Goal: Task Accomplishment & Management: Manage account settings

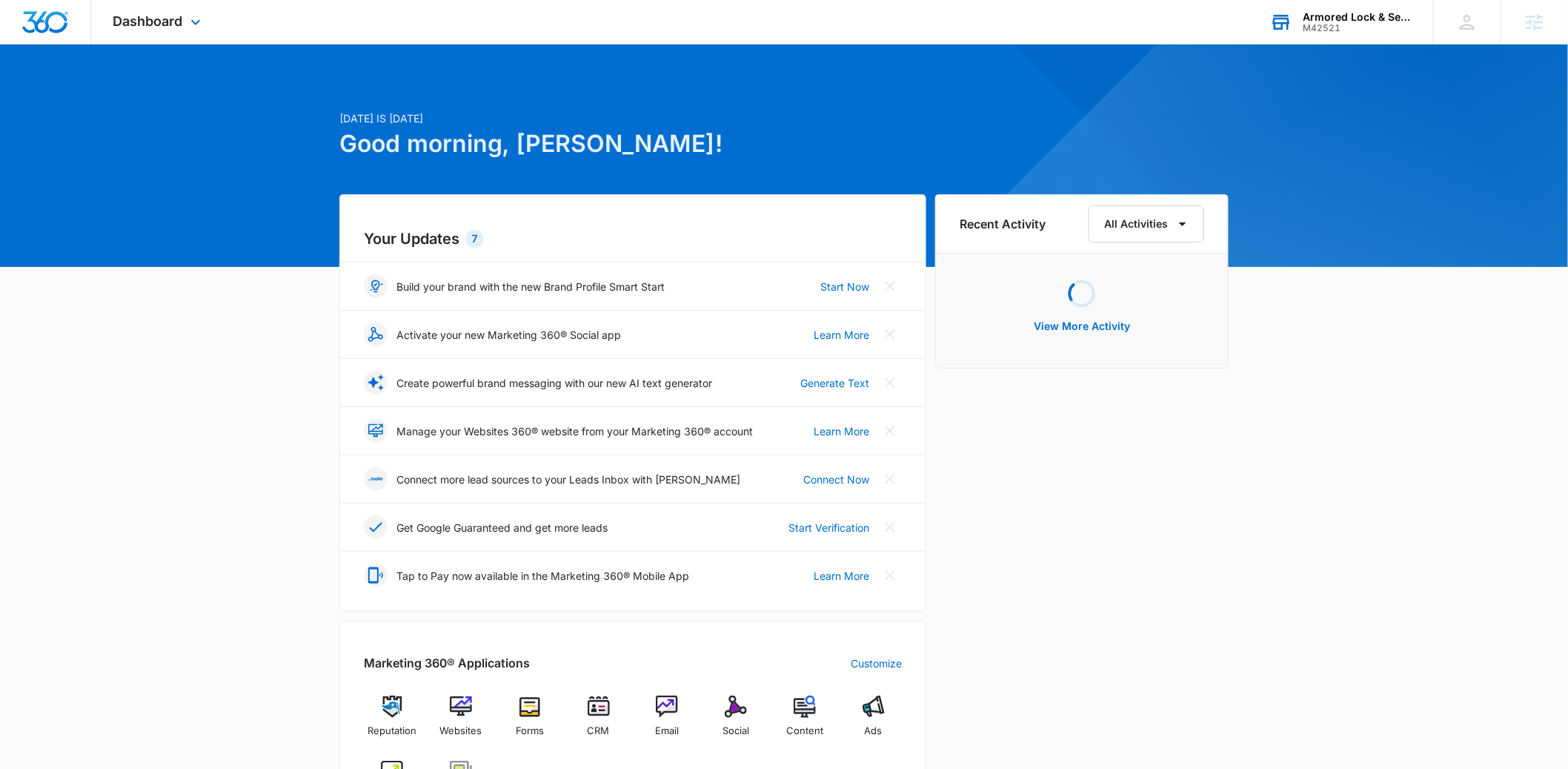
click at [1369, 34] on div "Armored Lock & Security, LLC M42521 Your Accounts View All" at bounding box center [1341, 21] width 185 height 43
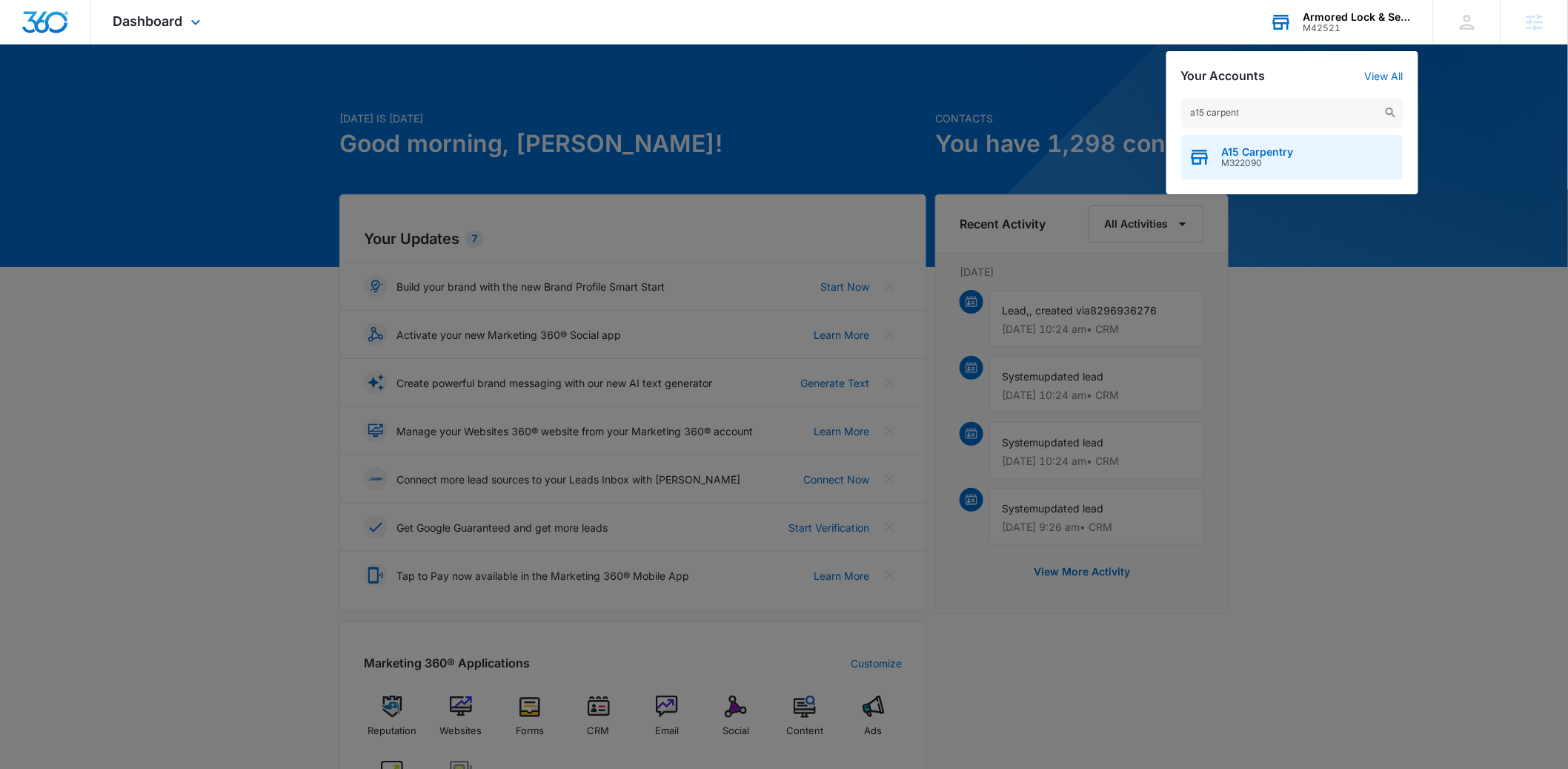
type input "a15 carpent"
click at [1319, 153] on div "A15 Carpentry M322090" at bounding box center [1292, 157] width 222 height 44
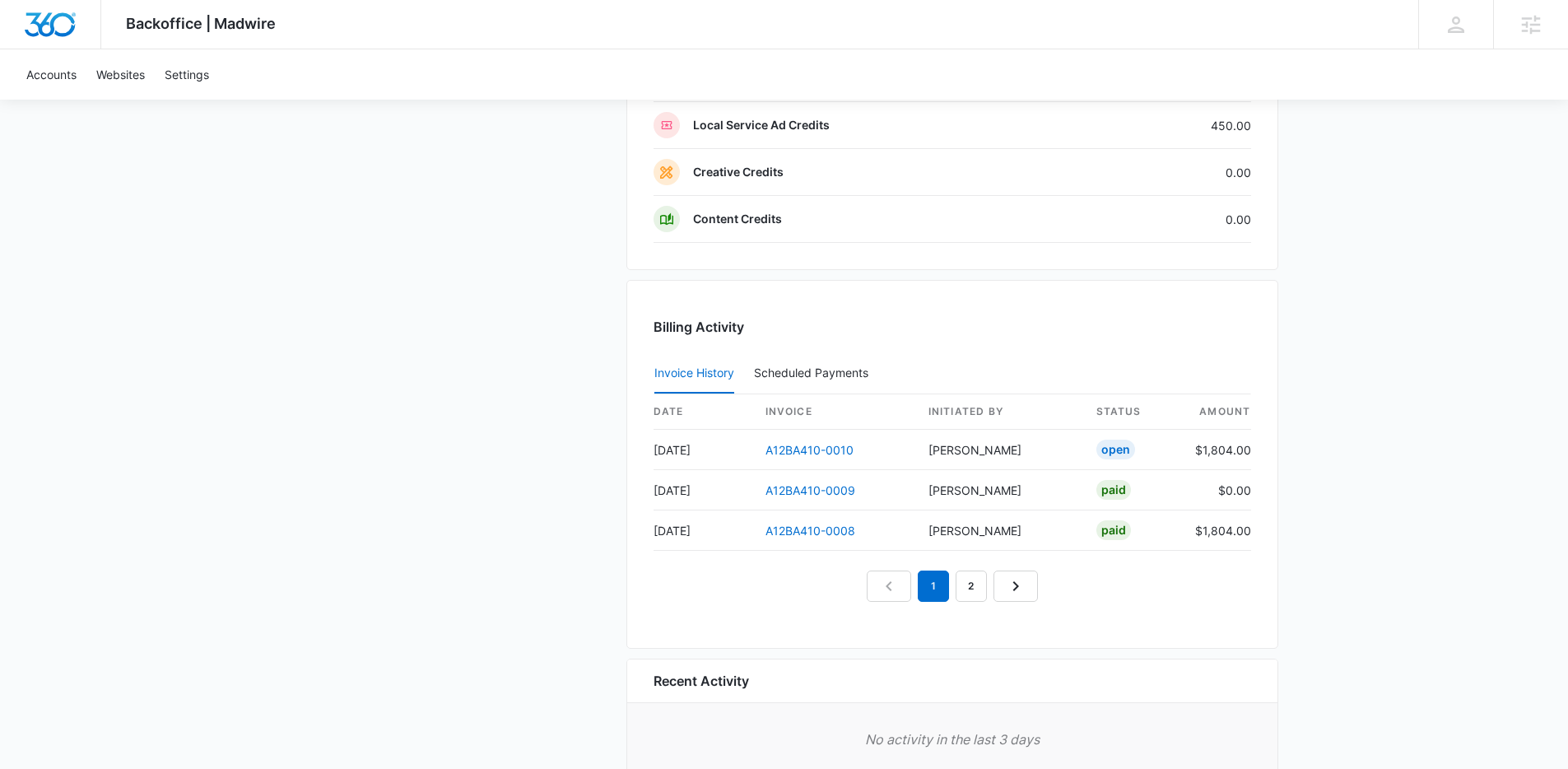
scroll to position [1580, 0]
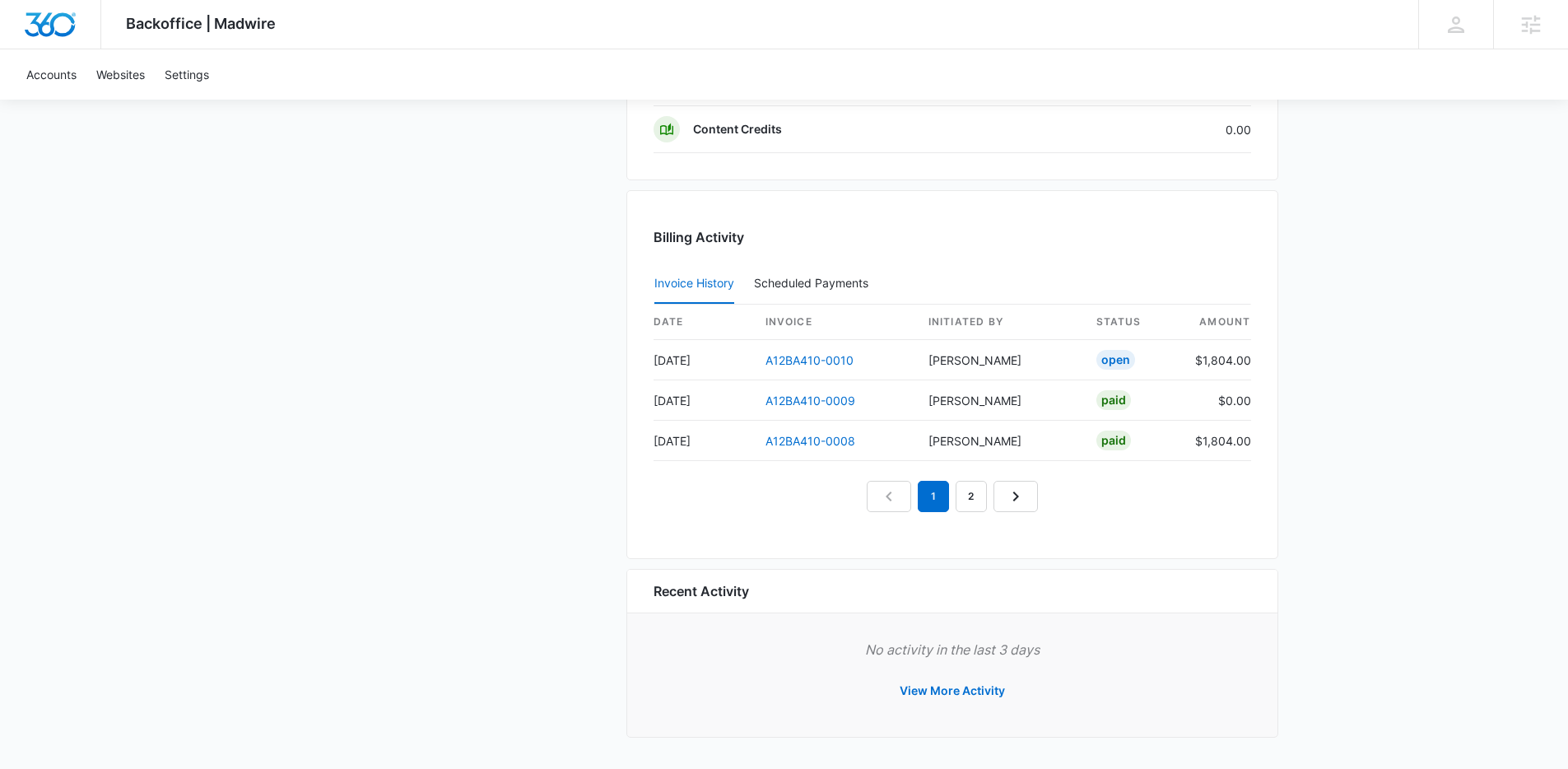
click at [991, 694] on button "View More Activity" at bounding box center [952, 690] width 138 height 39
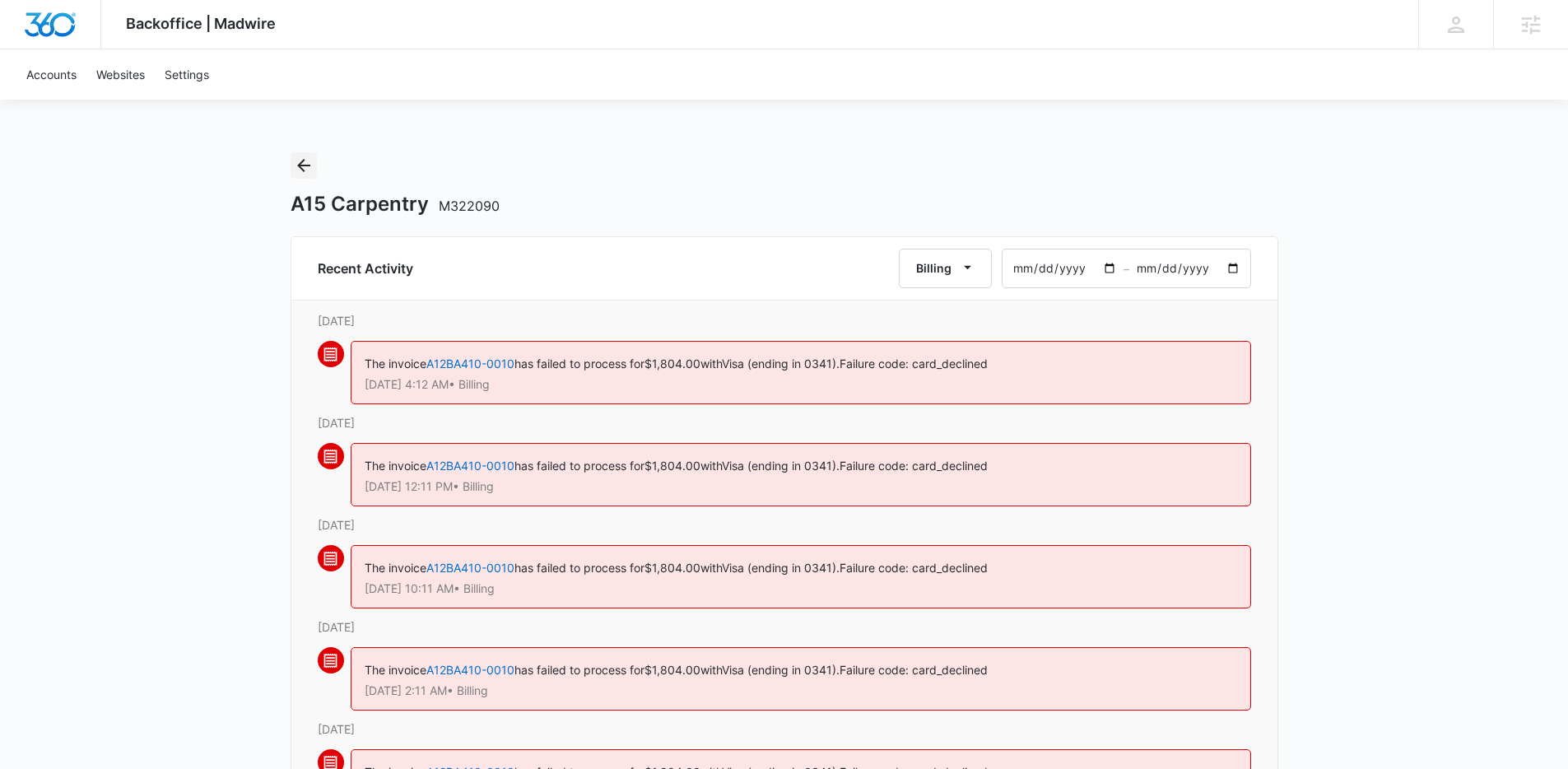
click at [305, 172] on icon "Back" at bounding box center [303, 166] width 20 height 20
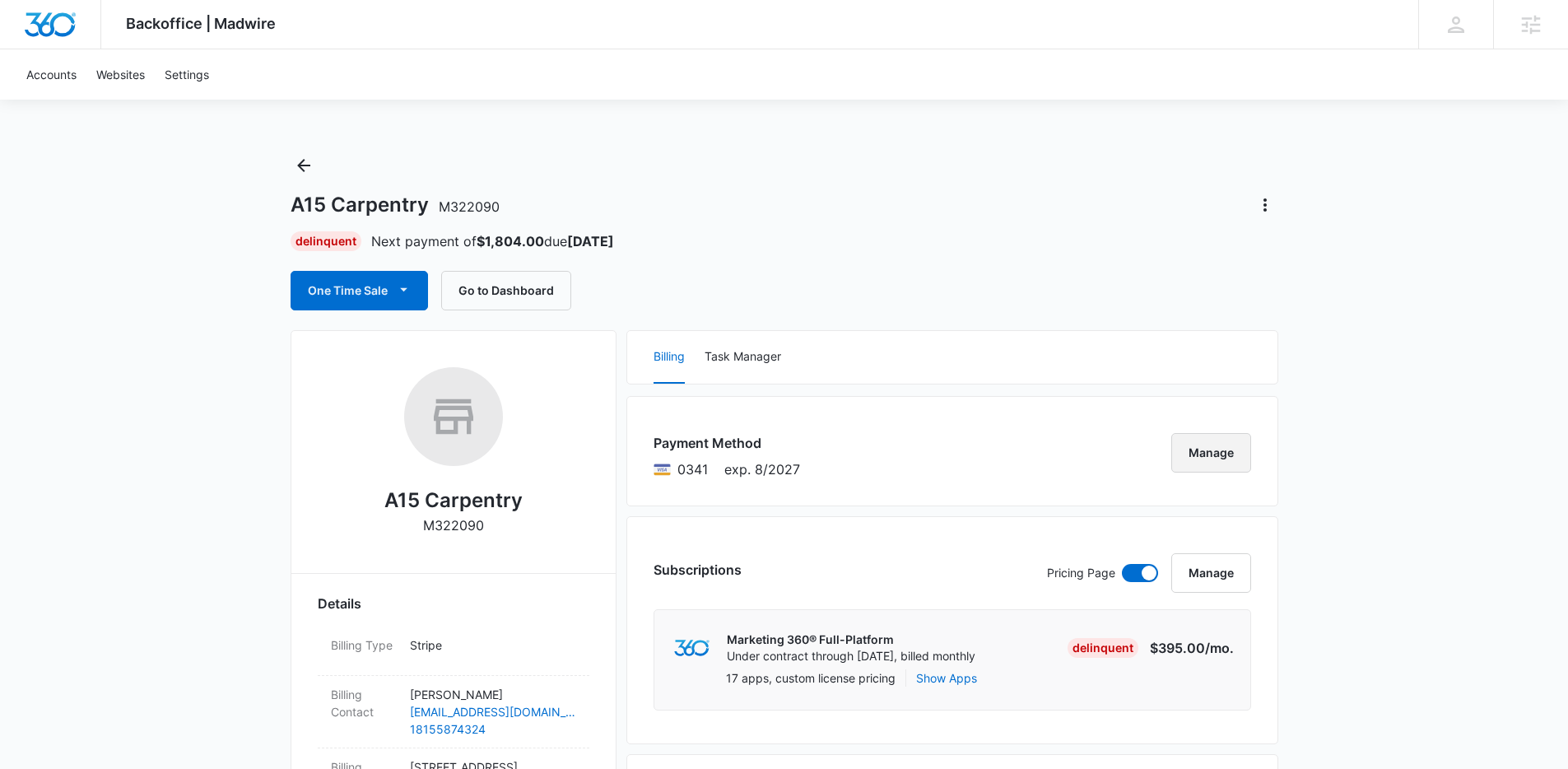
click at [1212, 460] on button "Manage" at bounding box center [1211, 452] width 80 height 39
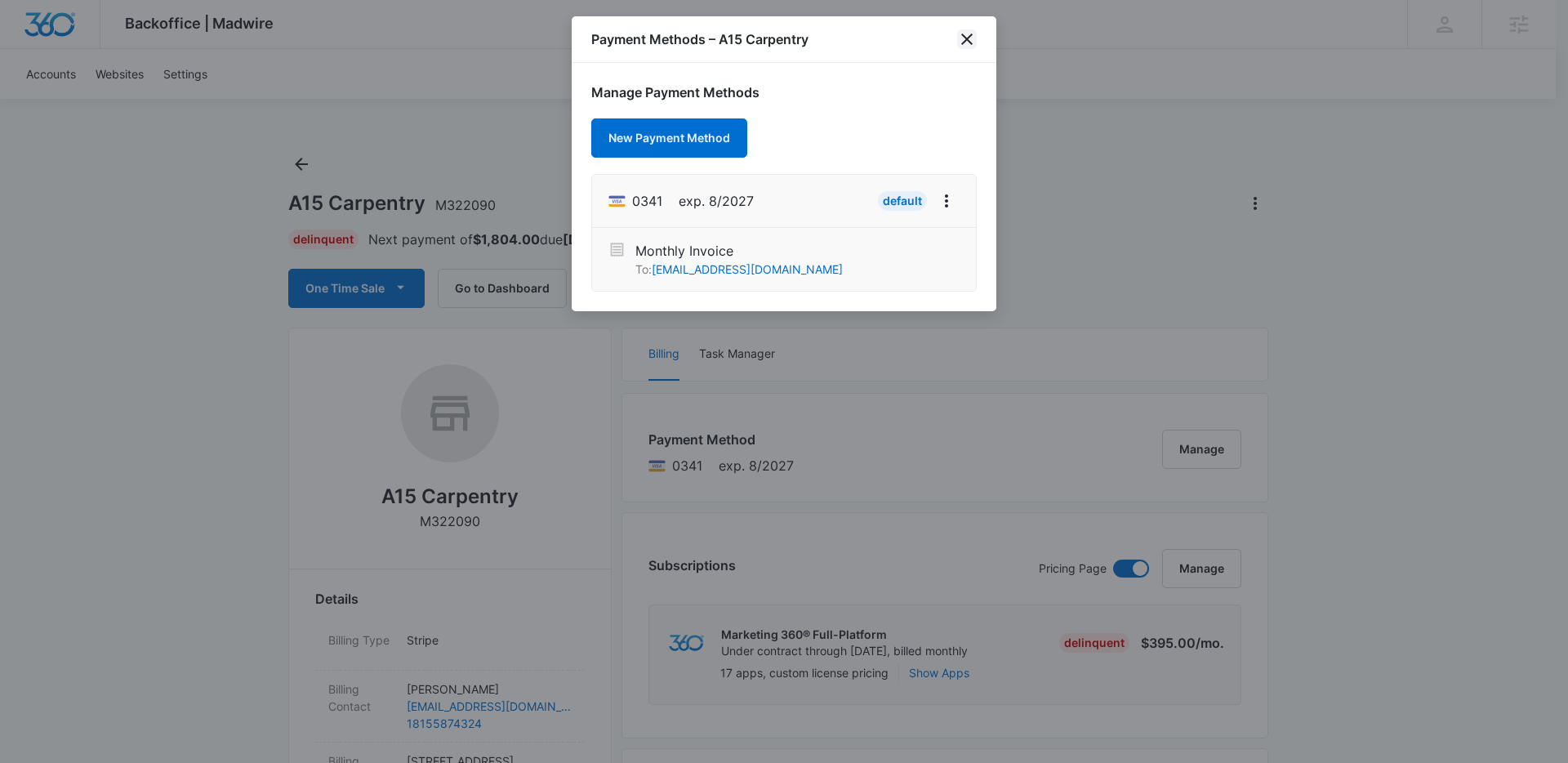
click at [963, 38] on icon "close" at bounding box center [968, 40] width 20 height 20
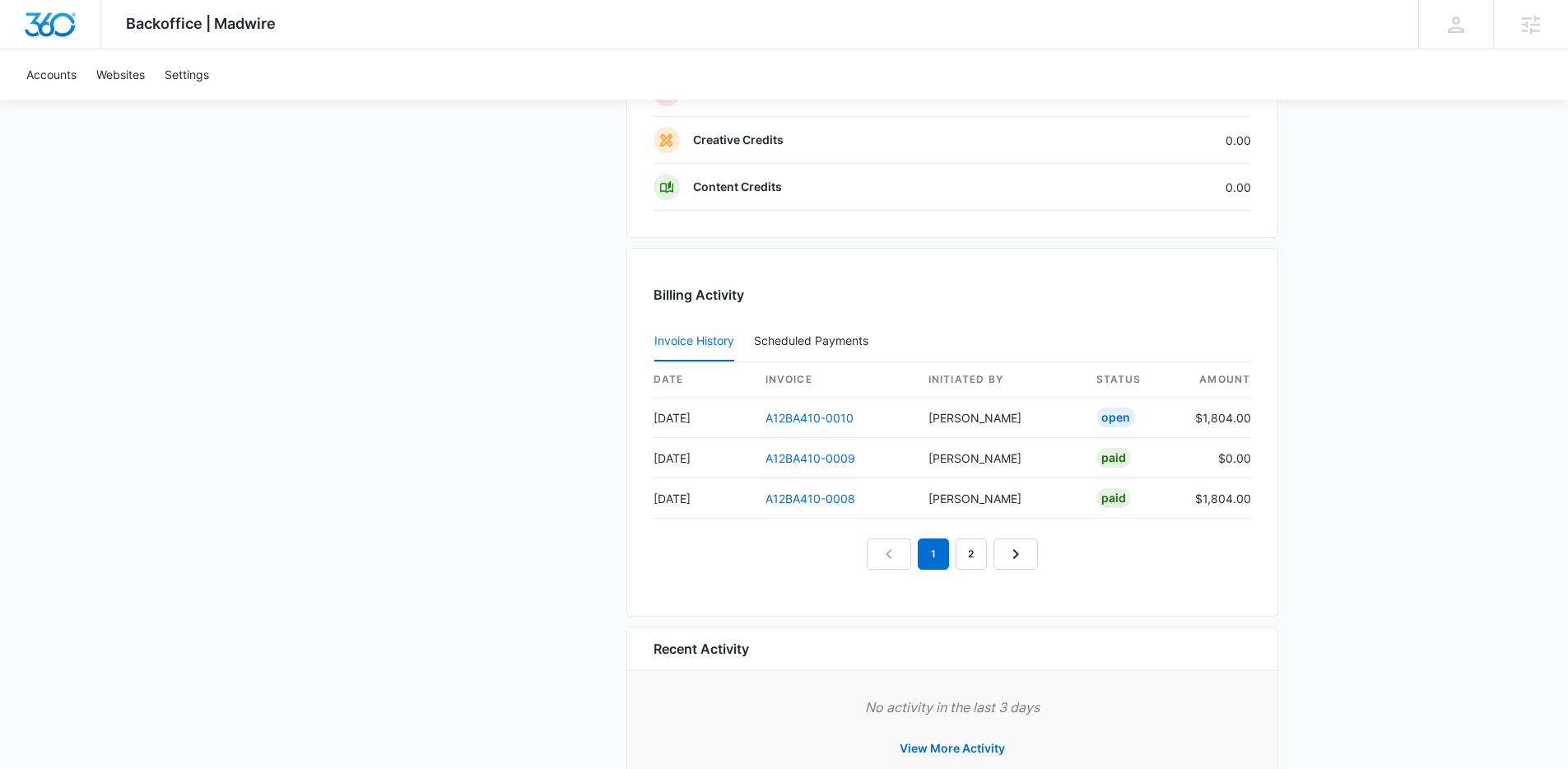
scroll to position [1580, 0]
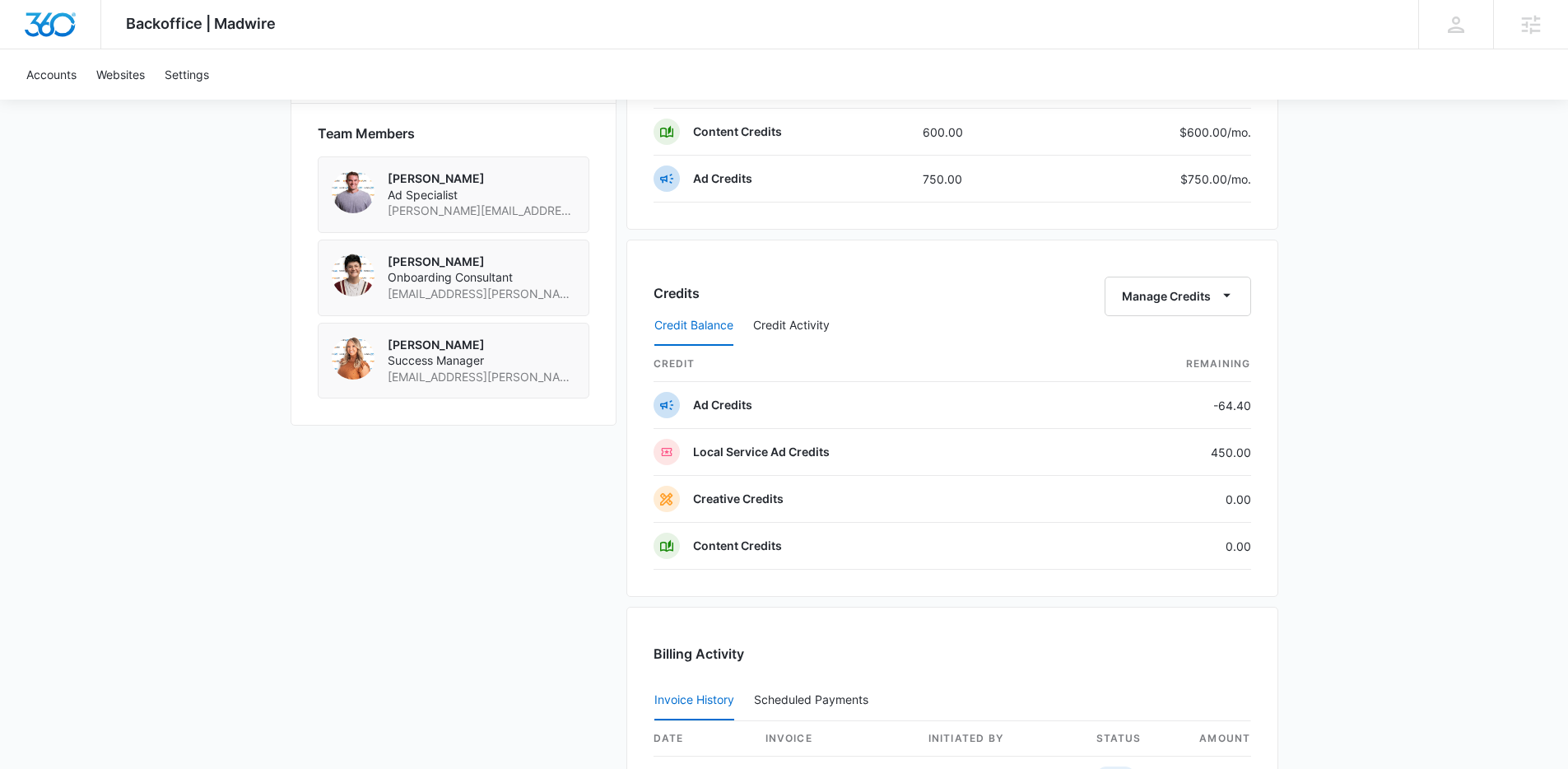
scroll to position [1313, 0]
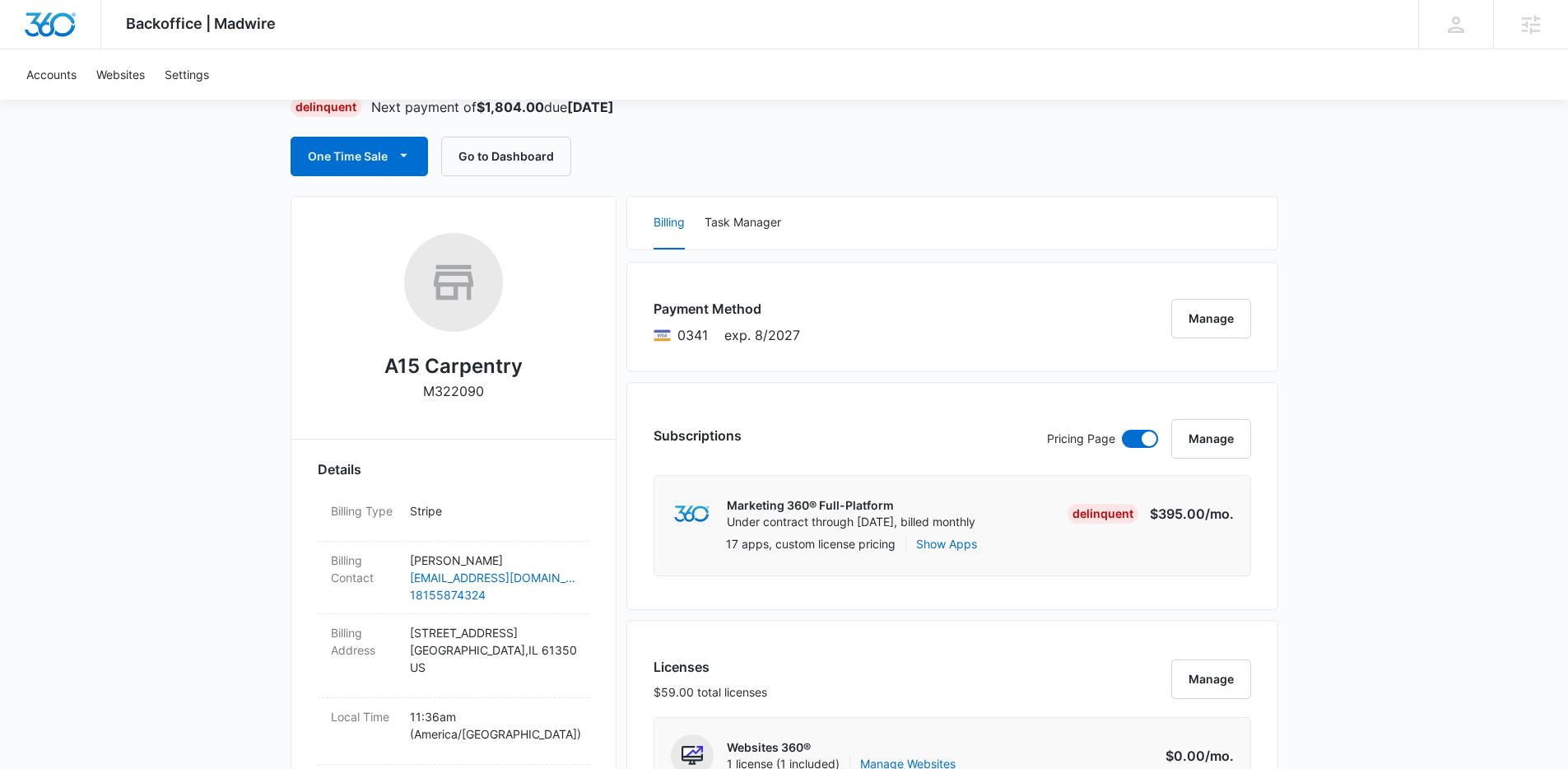
scroll to position [0, 0]
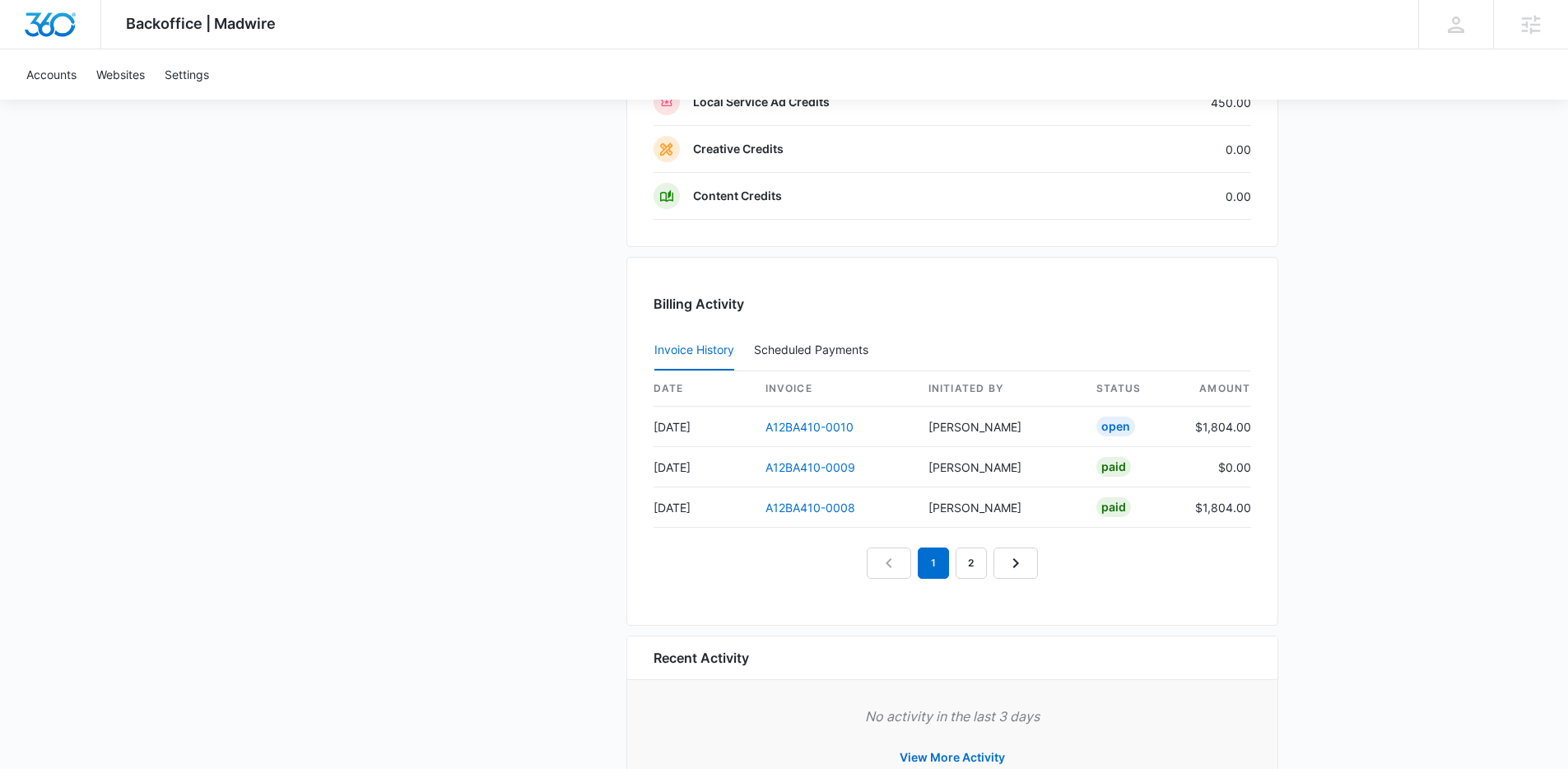
scroll to position [1580, 0]
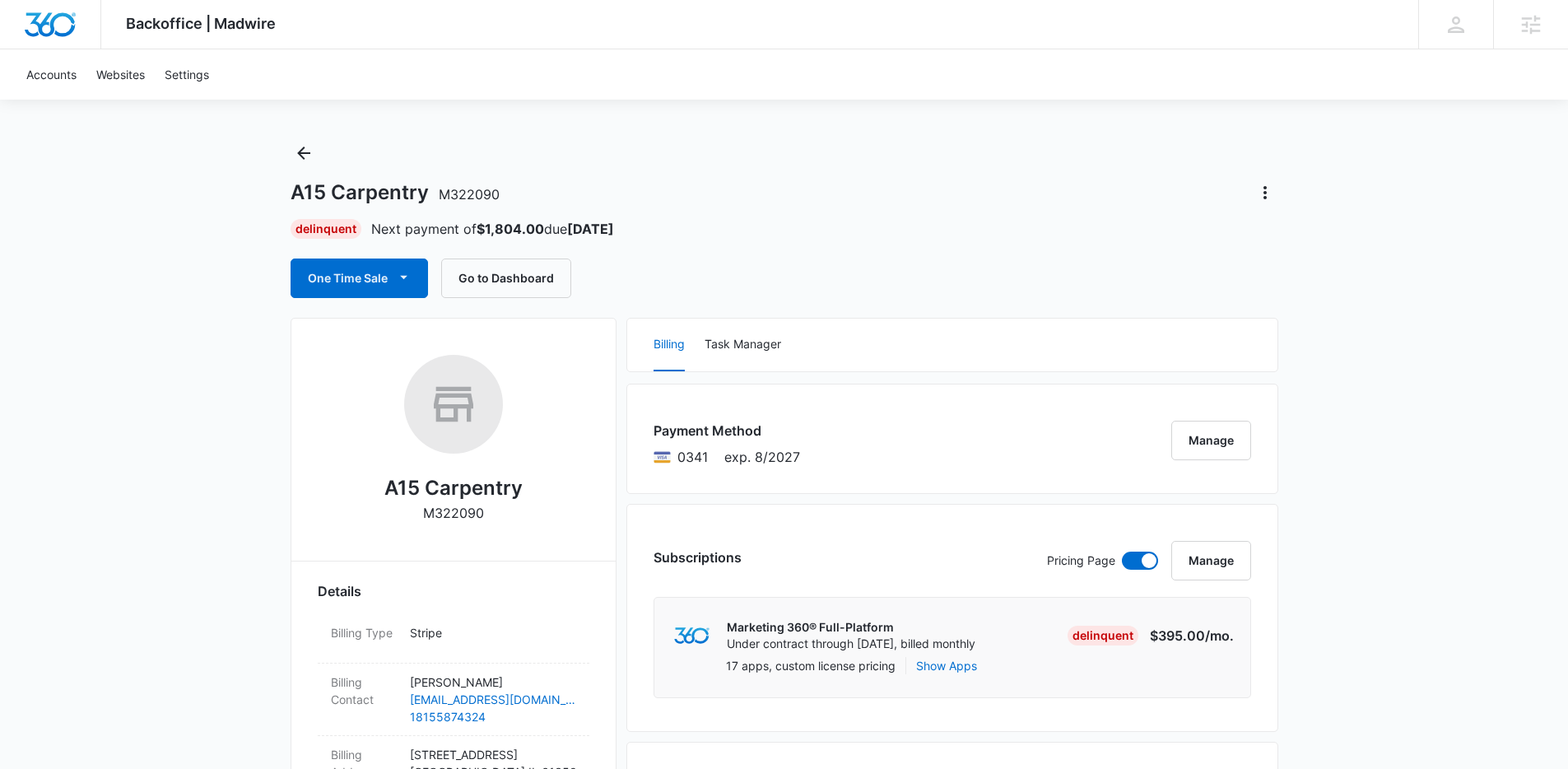
scroll to position [0, 0]
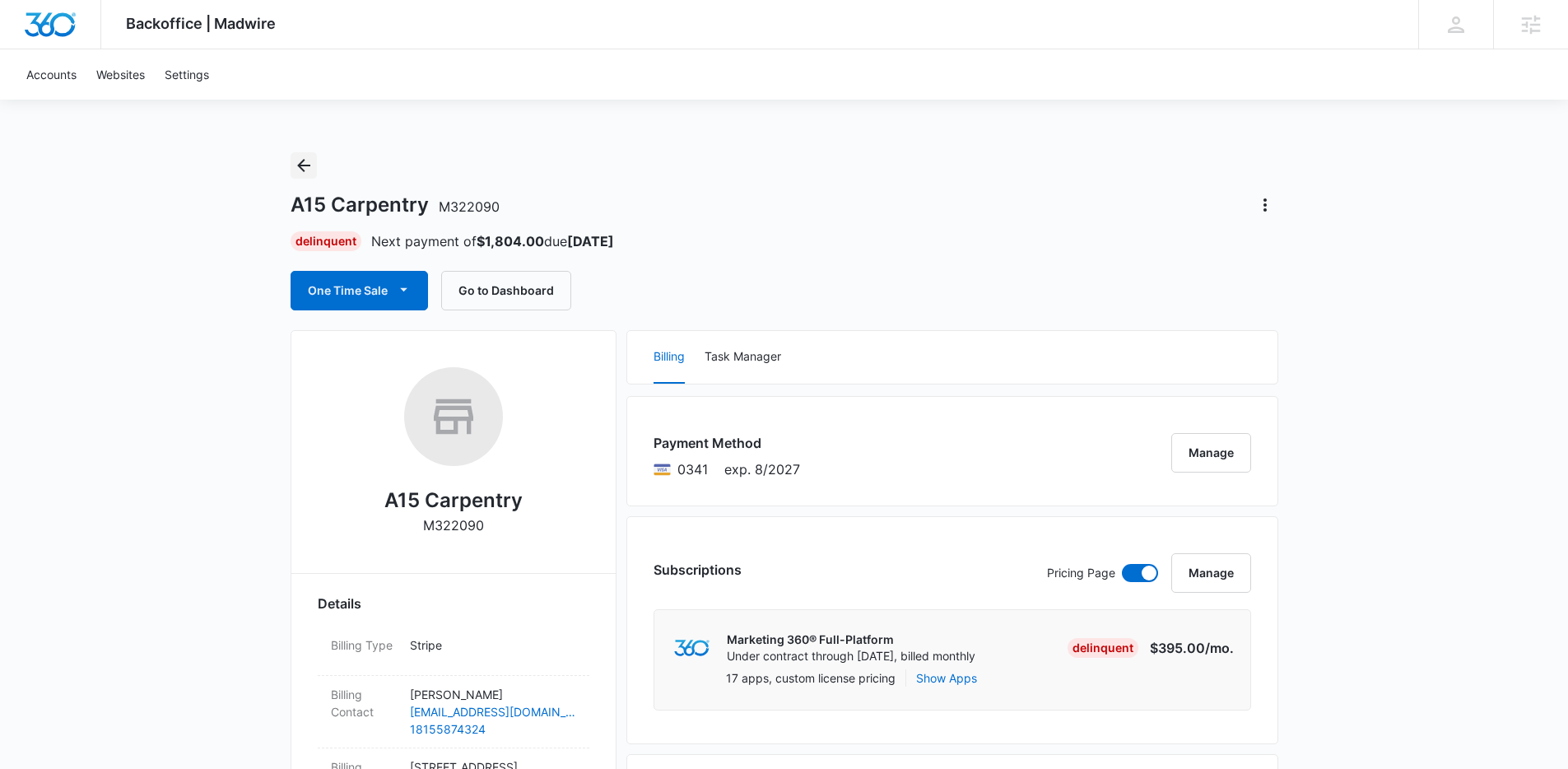
click at [303, 163] on icon "Back" at bounding box center [303, 166] width 20 height 20
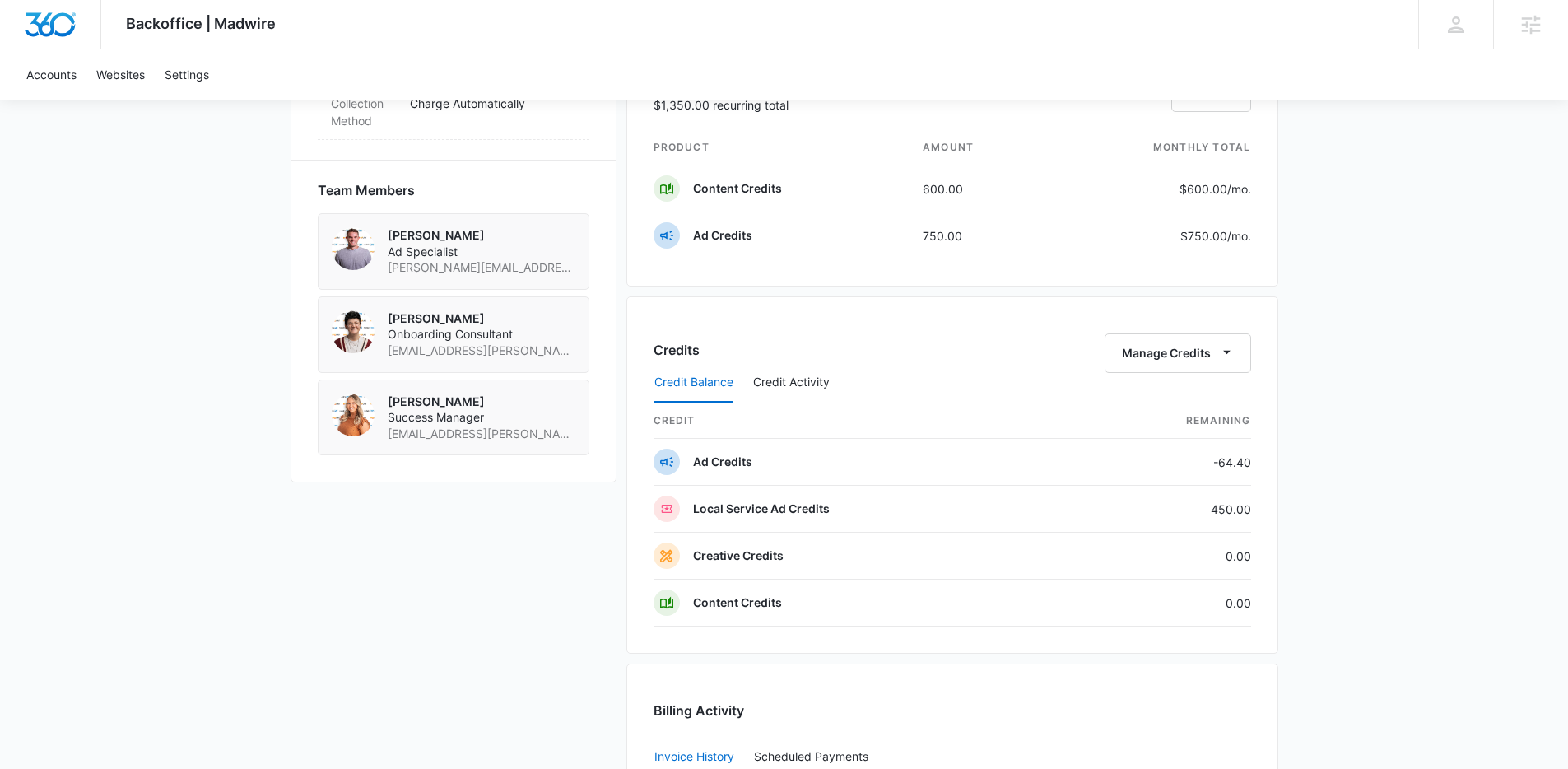
scroll to position [1727, 0]
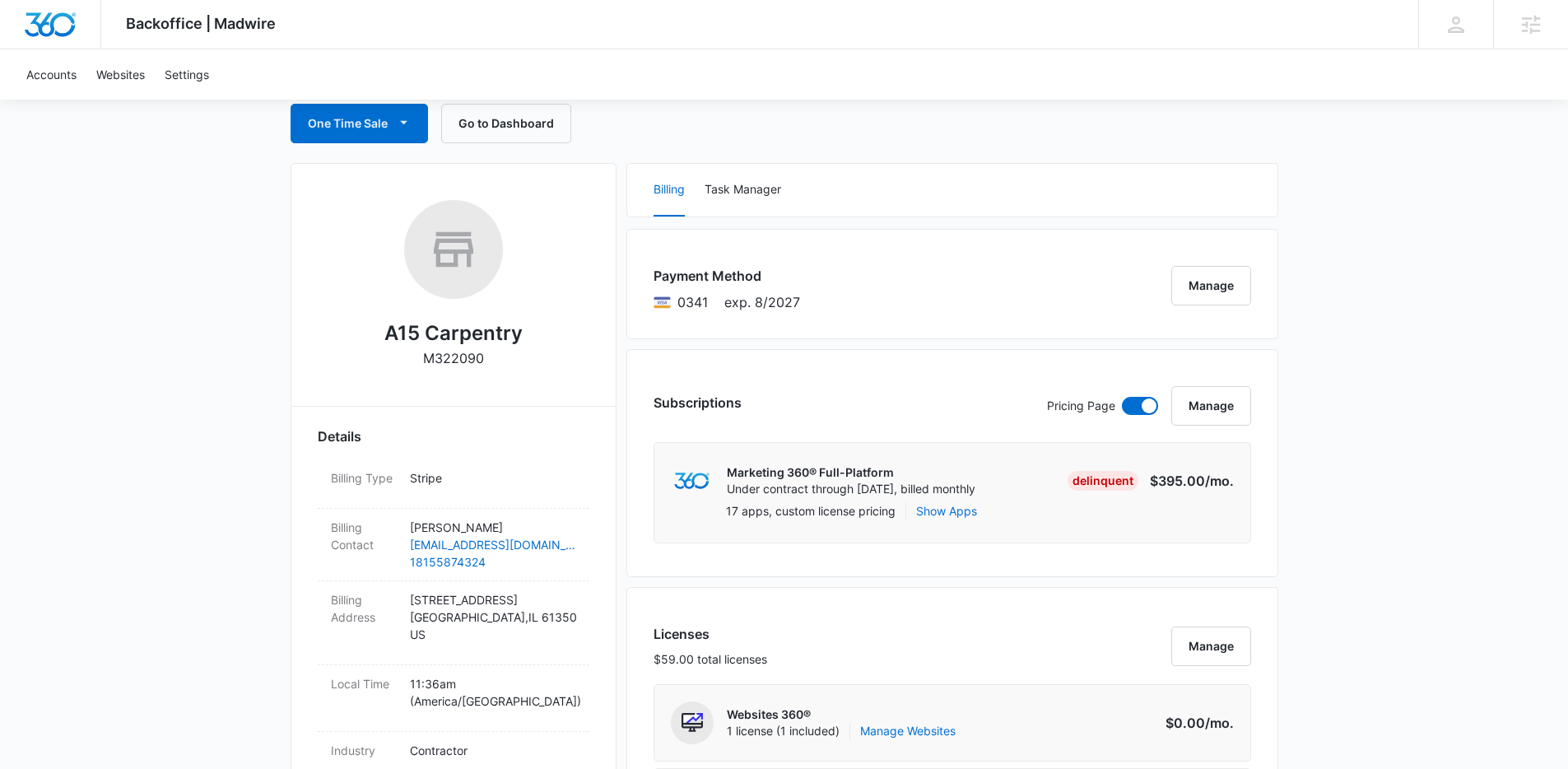
scroll to position [0, 0]
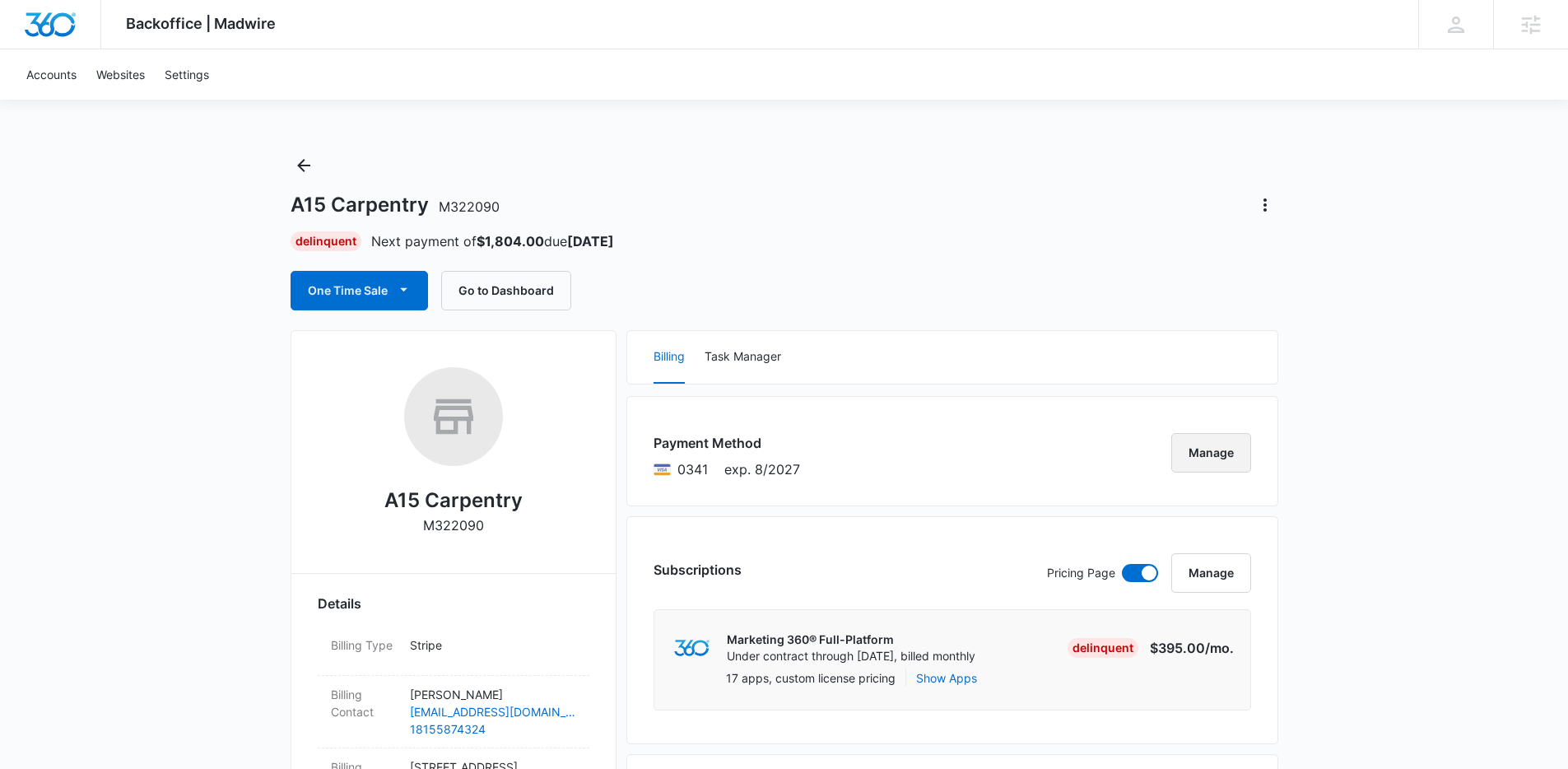
click at [1248, 467] on button "Manage" at bounding box center [1211, 452] width 80 height 39
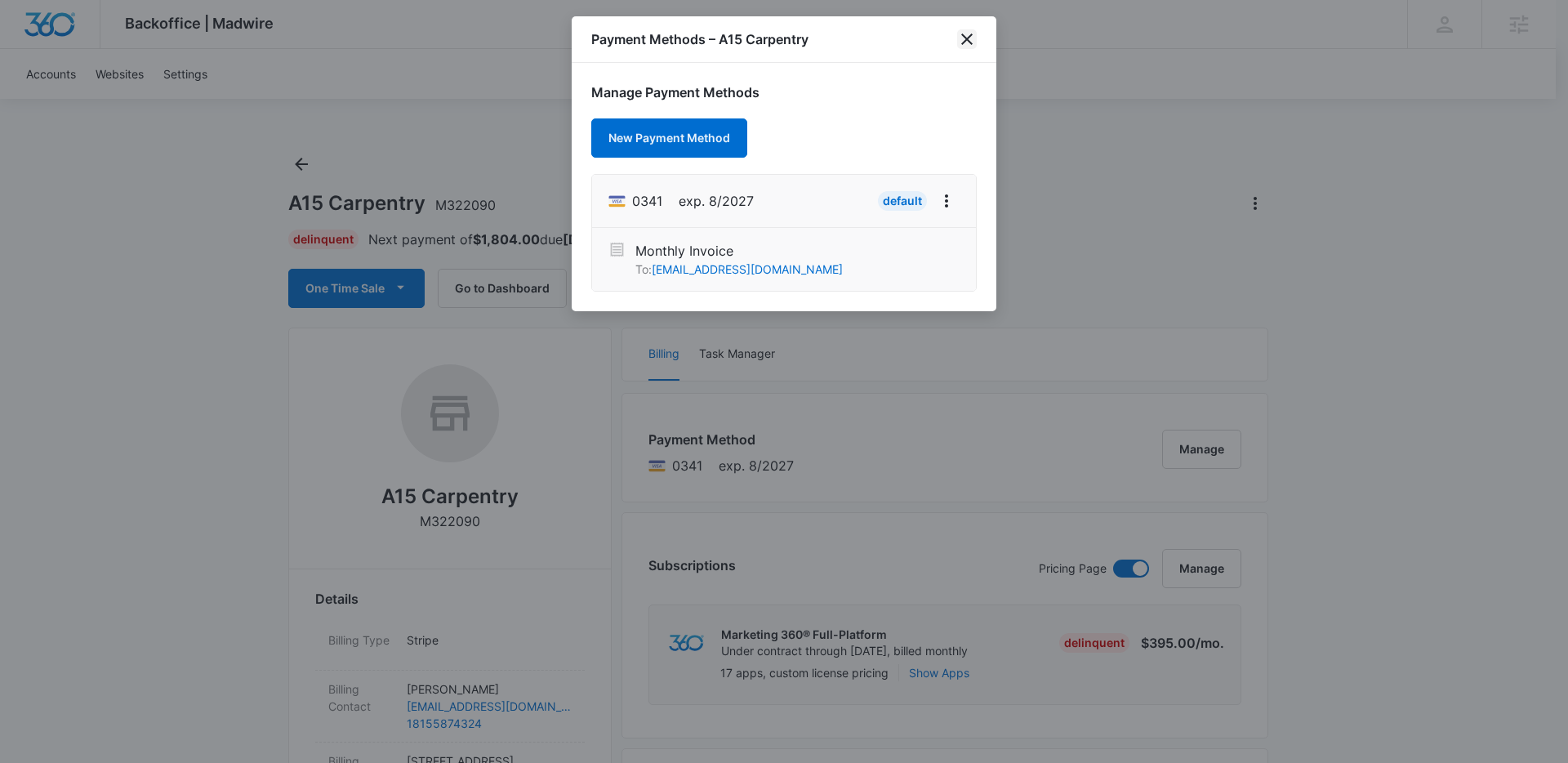
click at [968, 44] on icon "close" at bounding box center [968, 40] width 20 height 20
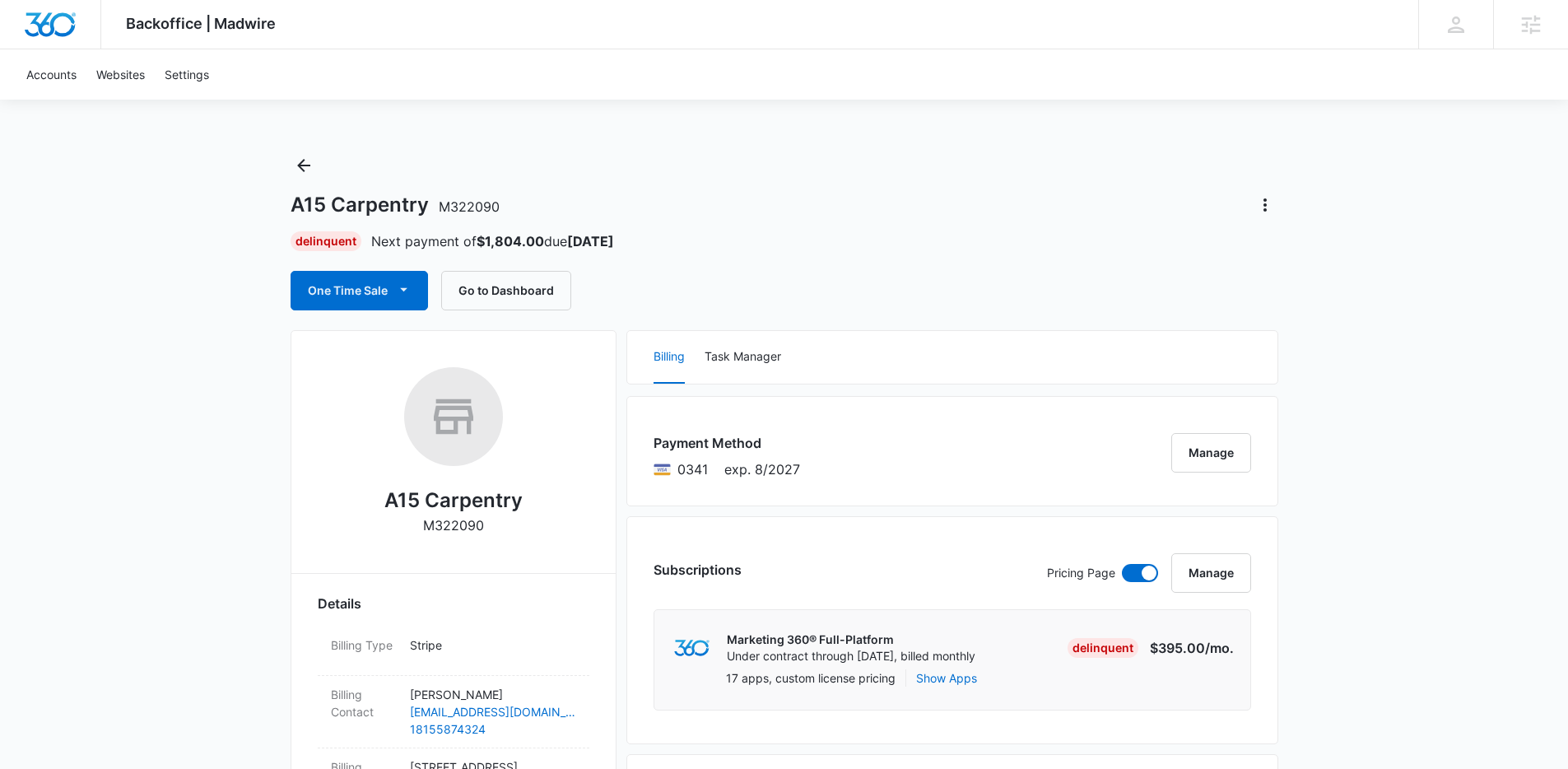
click at [310, 159] on icon "Back" at bounding box center [303, 166] width 20 height 20
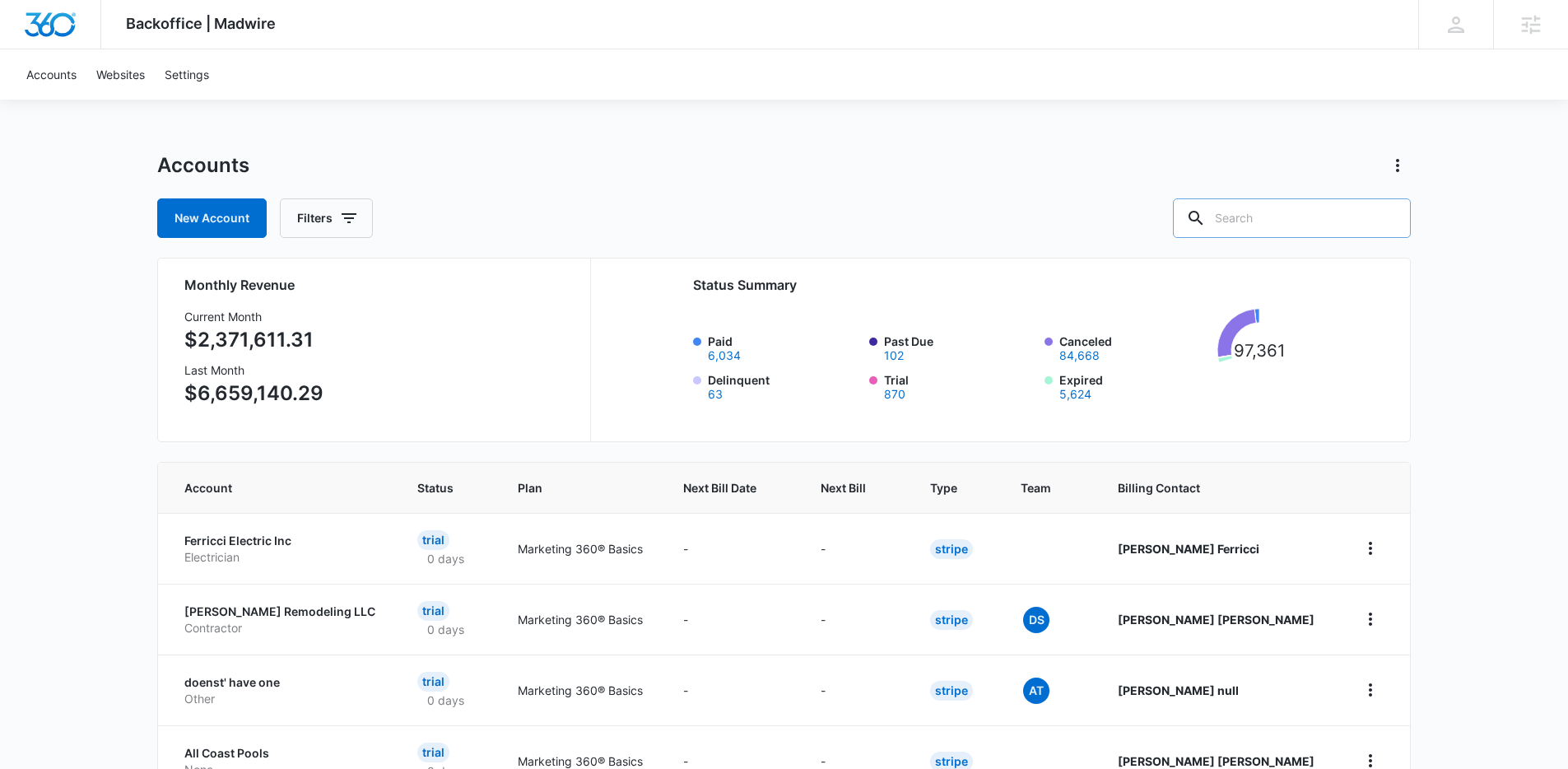
click at [1347, 221] on input "text" at bounding box center [1291, 218] width 238 height 39
type input "sushi time raleigh"
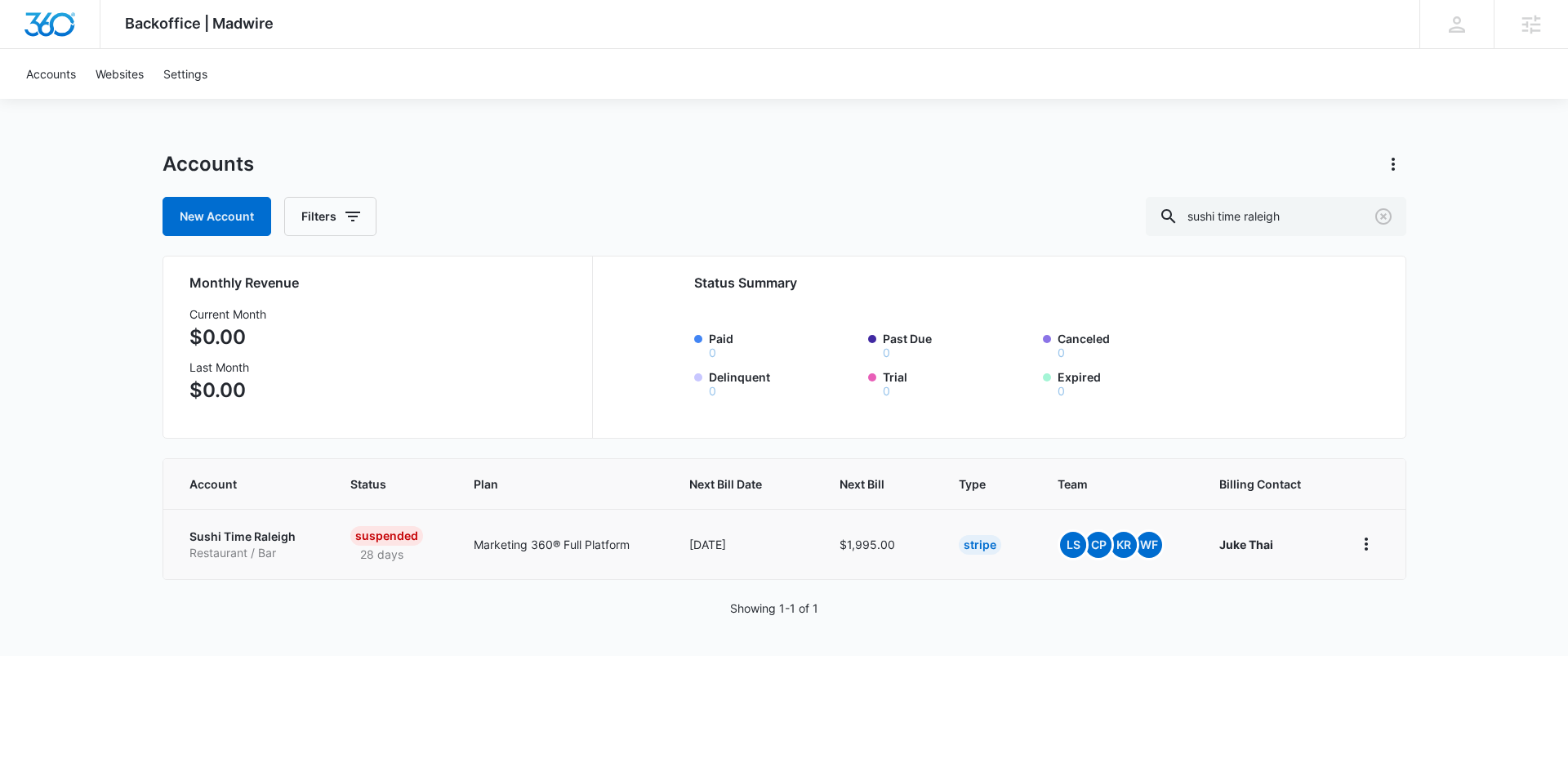
click at [207, 542] on p "Sushi Time Raleigh" at bounding box center [250, 536] width 122 height 16
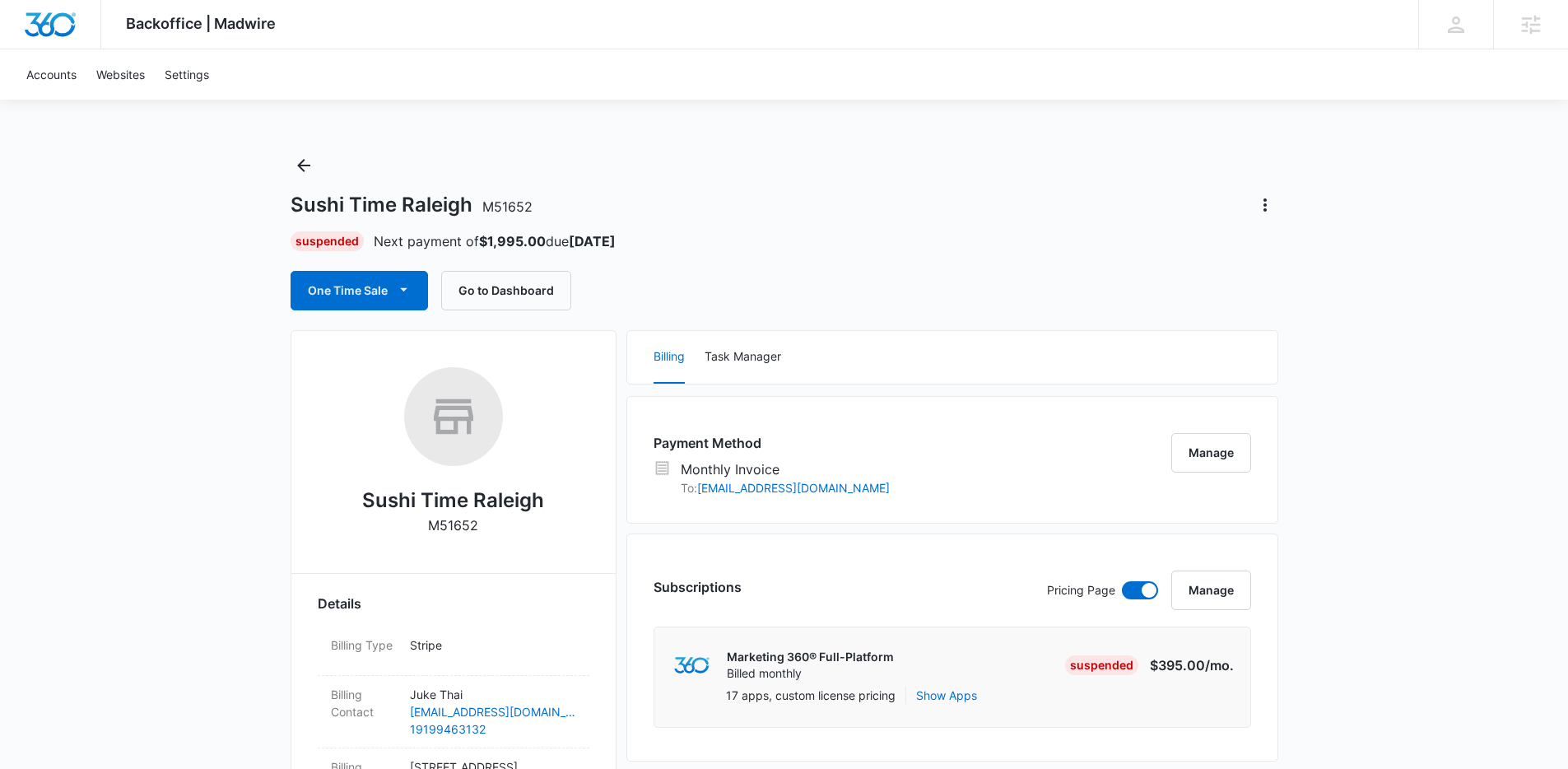
click at [1269, 210] on icon "Actions" at bounding box center [1265, 205] width 20 height 20
click at [1288, 249] on div "Close Account" at bounding box center [1310, 251] width 77 height 12
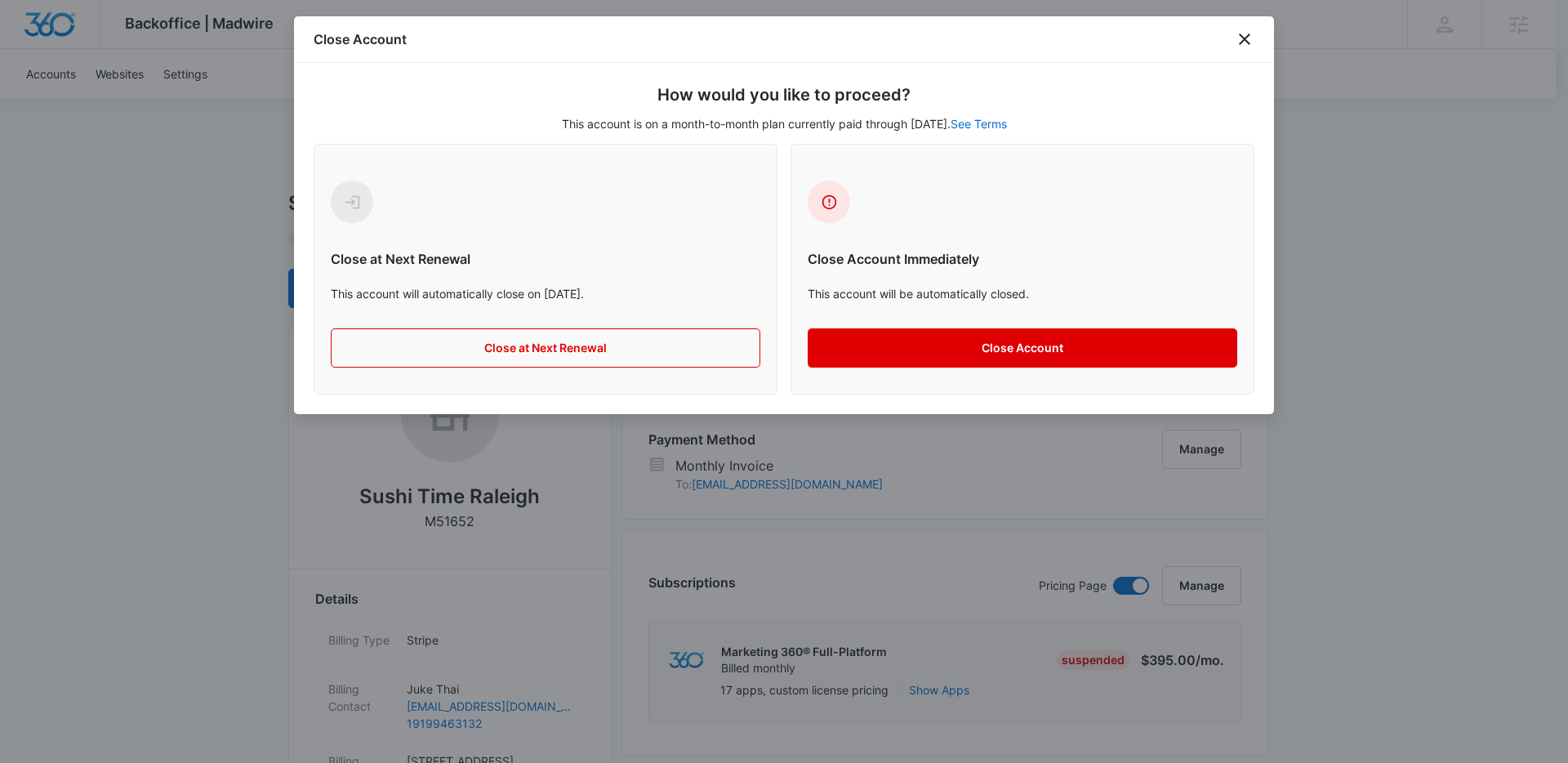
click at [1010, 348] on button "Close Account" at bounding box center [1022, 347] width 430 height 39
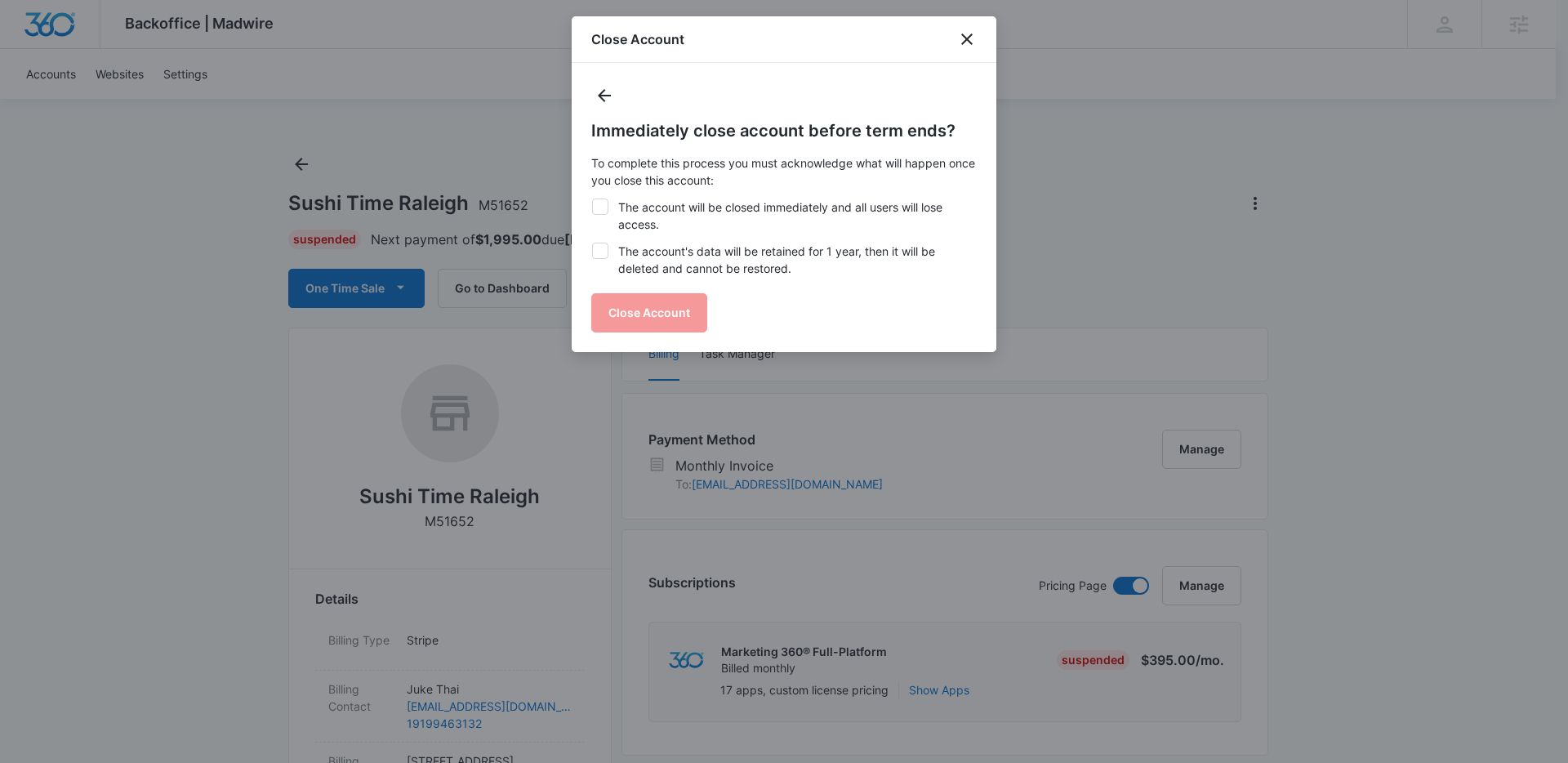
click at [680, 207] on label "The account will be closed immediately and all users will lose access." at bounding box center [784, 215] width 385 height 34
click at [592, 199] on input "The account will be closed immediately and all users will lose access." at bounding box center [591, 198] width 1 height 1
checkbox input "true"
click at [666, 249] on label "The account's data will be retained for 1 year, then it will be deleted and can…" at bounding box center [784, 259] width 385 height 34
click at [592, 243] on input "The account's data will be retained for 1 year, then it will be deleted and can…" at bounding box center [591, 242] width 1 height 1
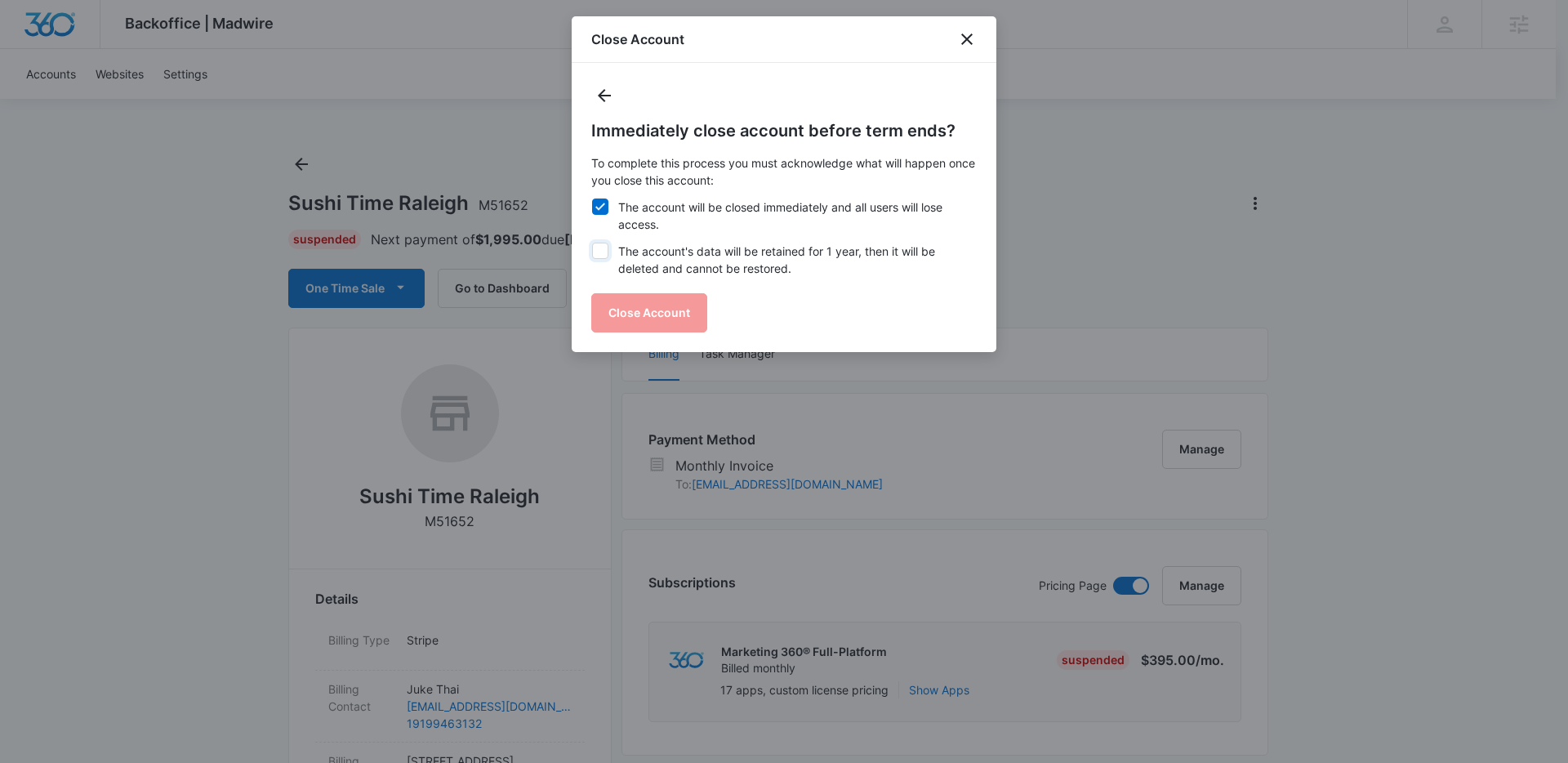
checkbox input "true"
click at [648, 298] on button "Close Account" at bounding box center [649, 312] width 116 height 39
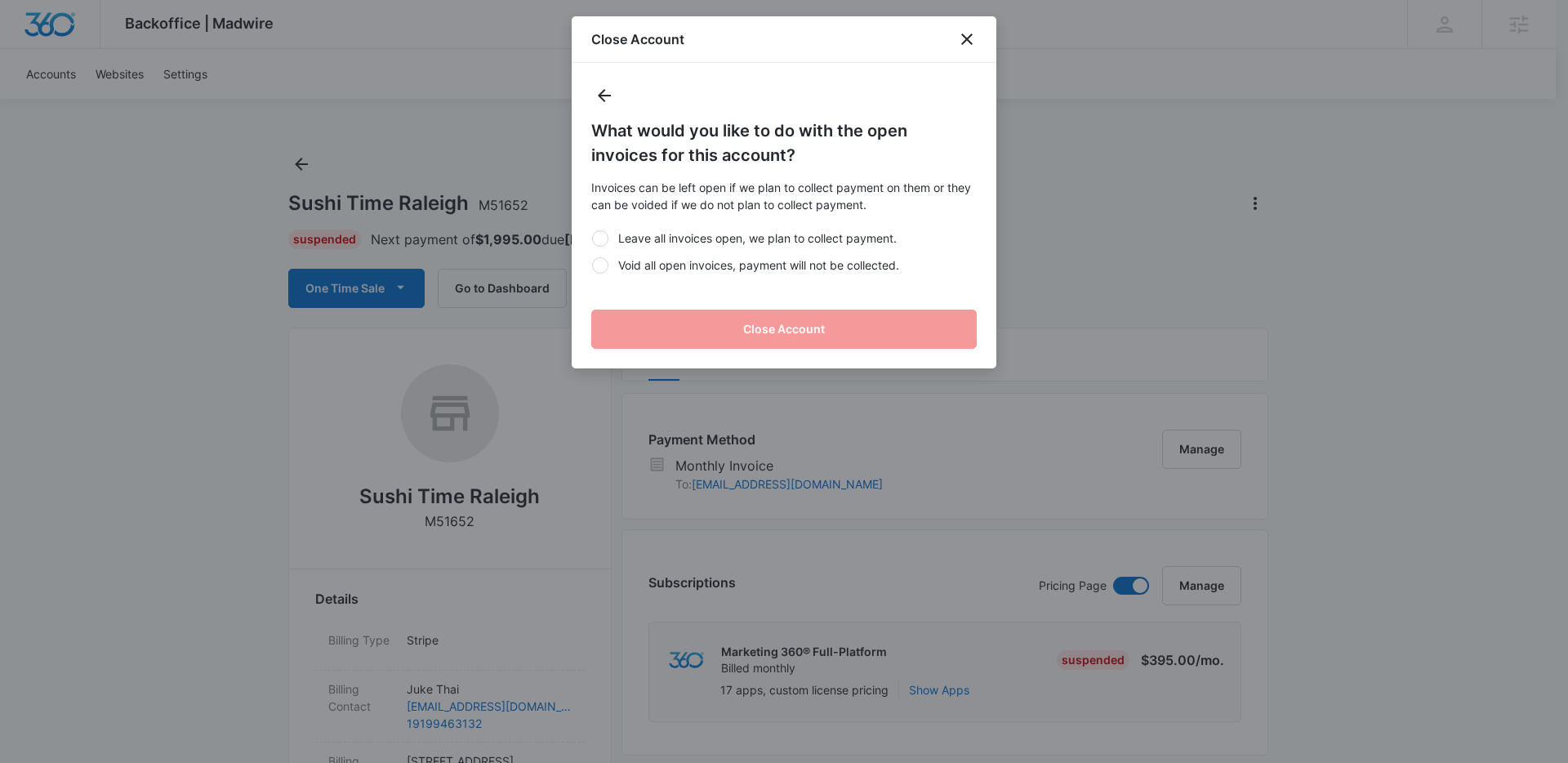
click at [661, 260] on label "Void all open invoices, payment will not be collected." at bounding box center [784, 265] width 385 height 17
click at [592, 265] on input "Void all open invoices, payment will not be collected." at bounding box center [591, 265] width 1 height 1
radio input "true"
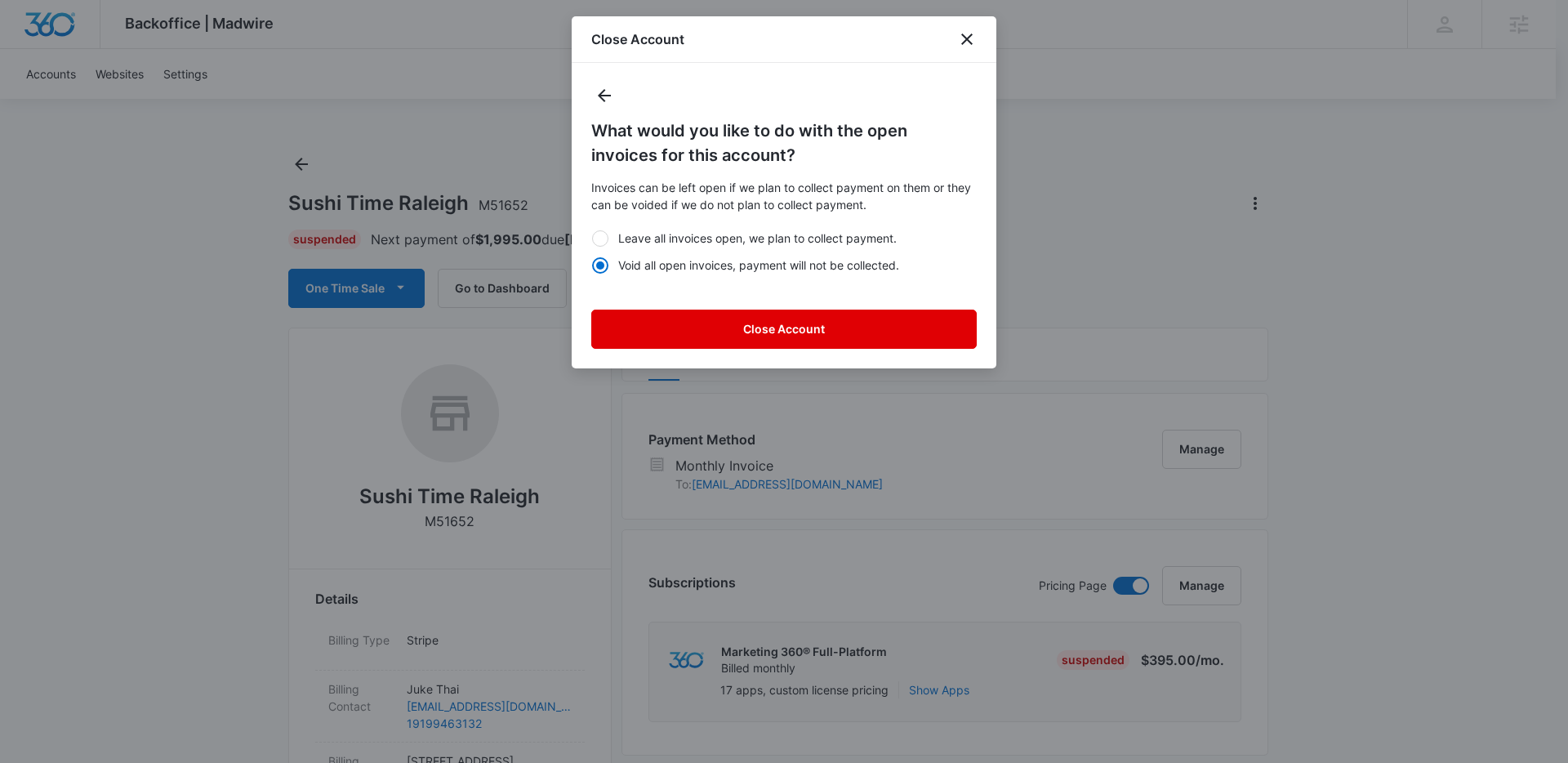
click at [673, 332] on button "Close Account" at bounding box center [784, 328] width 385 height 39
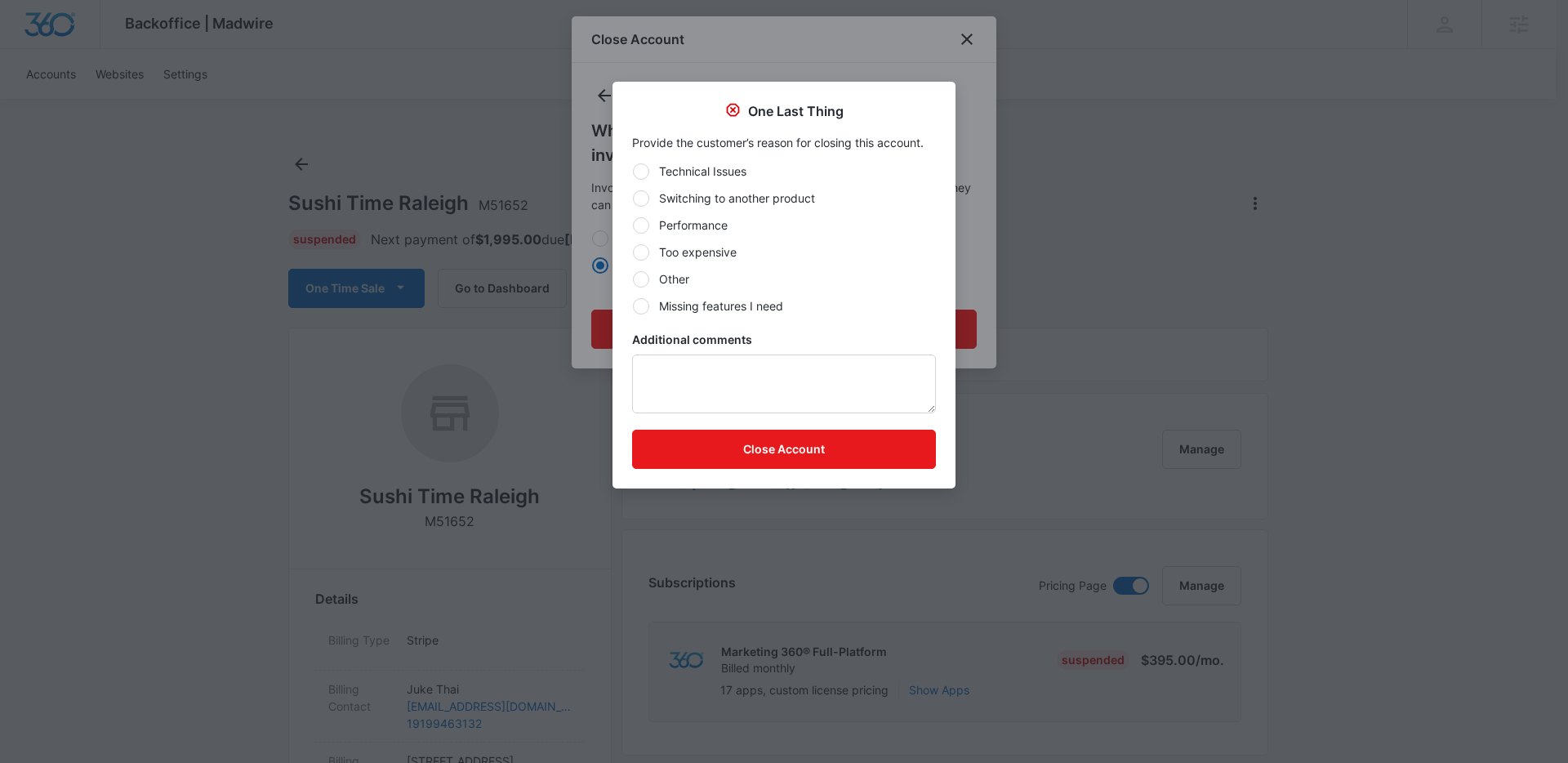
click at [673, 273] on label "Other" at bounding box center [784, 278] width 304 height 17
click at [633, 278] on input "Other" at bounding box center [632, 278] width 1 height 1
radio input "true"
click at [777, 452] on button "Close Account" at bounding box center [784, 448] width 304 height 39
